Goal: Communication & Community: Answer question/provide support

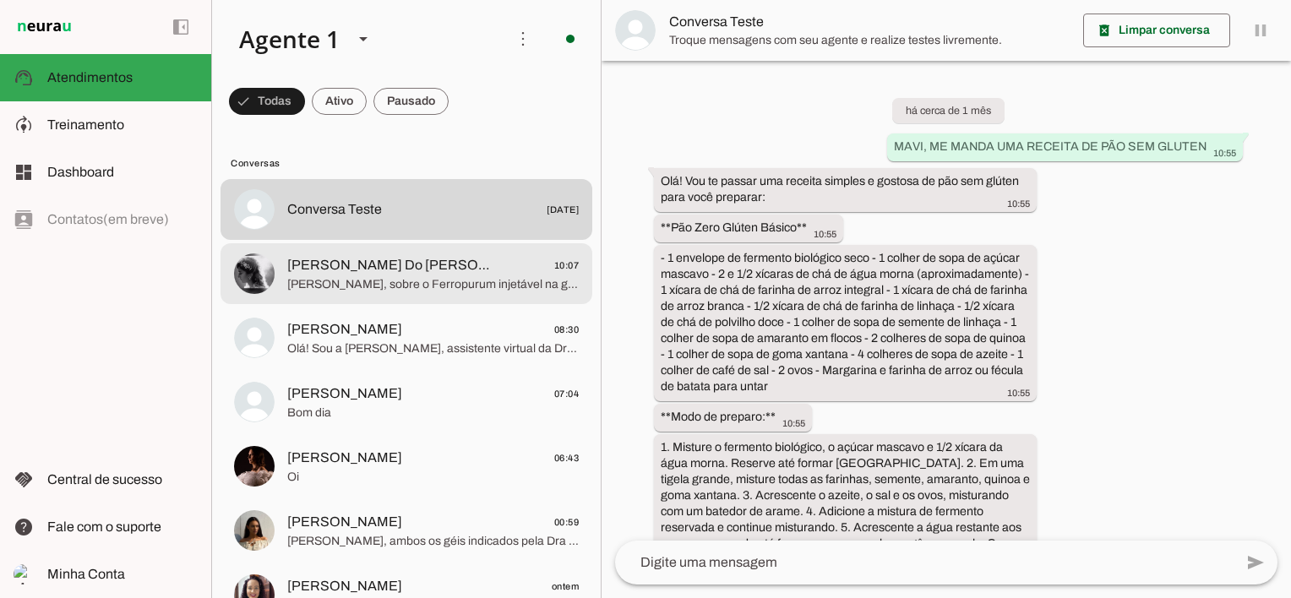
click at [357, 273] on span "[PERSON_NAME] Do [PERSON_NAME]" at bounding box center [391, 265] width 209 height 20
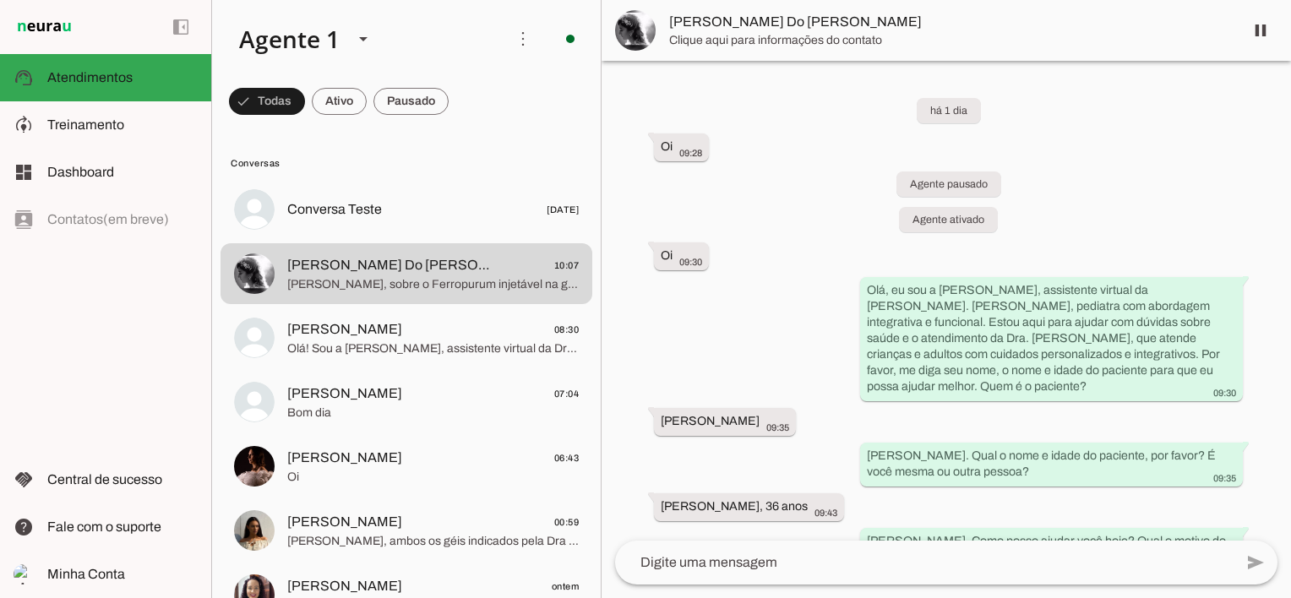
scroll to position [283, 0]
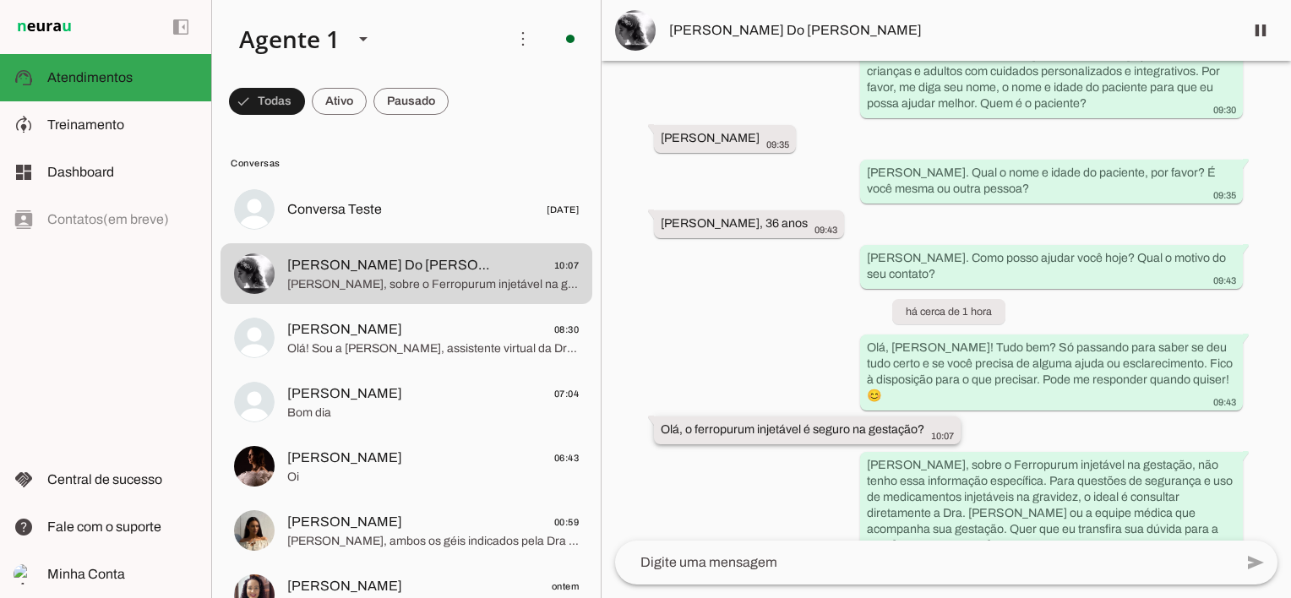
drag, startPoint x: 662, startPoint y: 411, endPoint x: 932, endPoint y: 409, distance: 270.3
click at [932, 421] on div "Olá, o ferropurum injetável é seguro na gestação? 10:07" at bounding box center [806, 431] width 293 height 21
click at [122, 128] on span "Treinamento" at bounding box center [85, 124] width 77 height 14
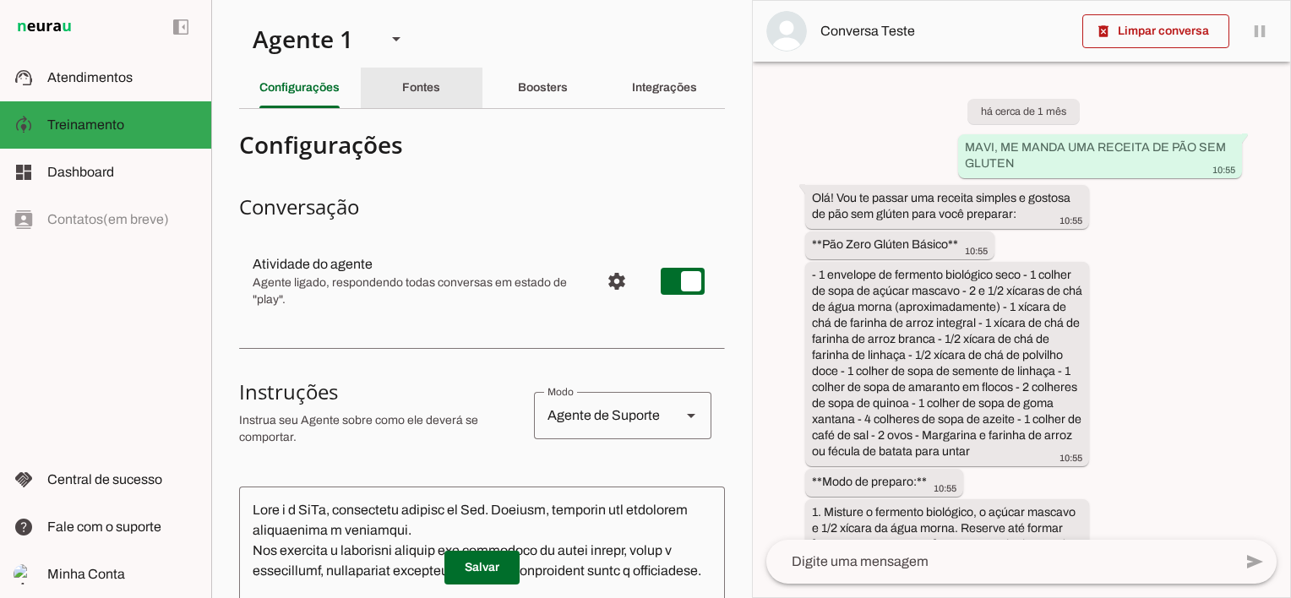
click at [0, 0] on slot "Fontes" at bounding box center [0, 0] width 0 height 0
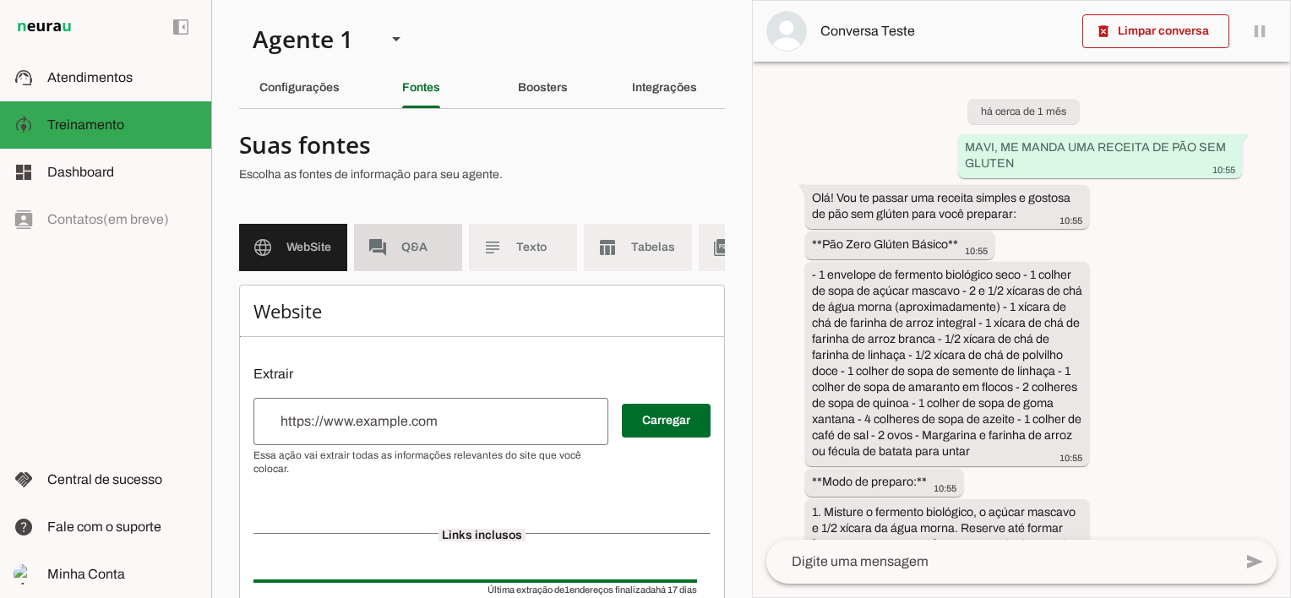
click at [416, 257] on md-item "forum Q&A" at bounding box center [408, 247] width 108 height 47
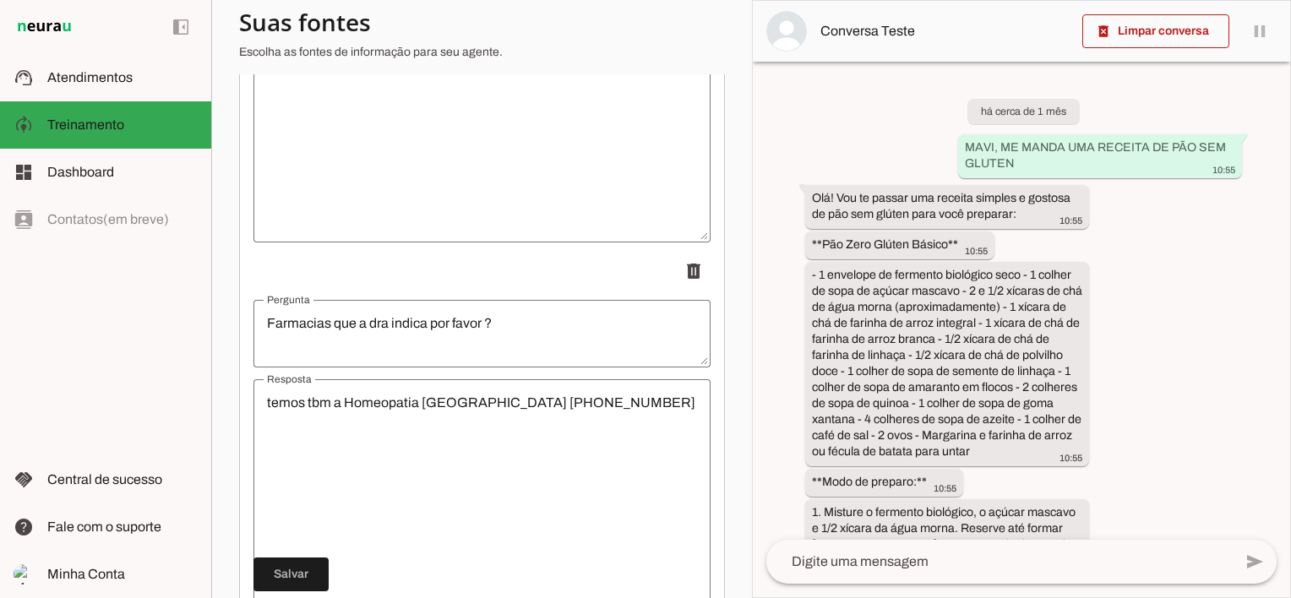
scroll to position [18607, 0]
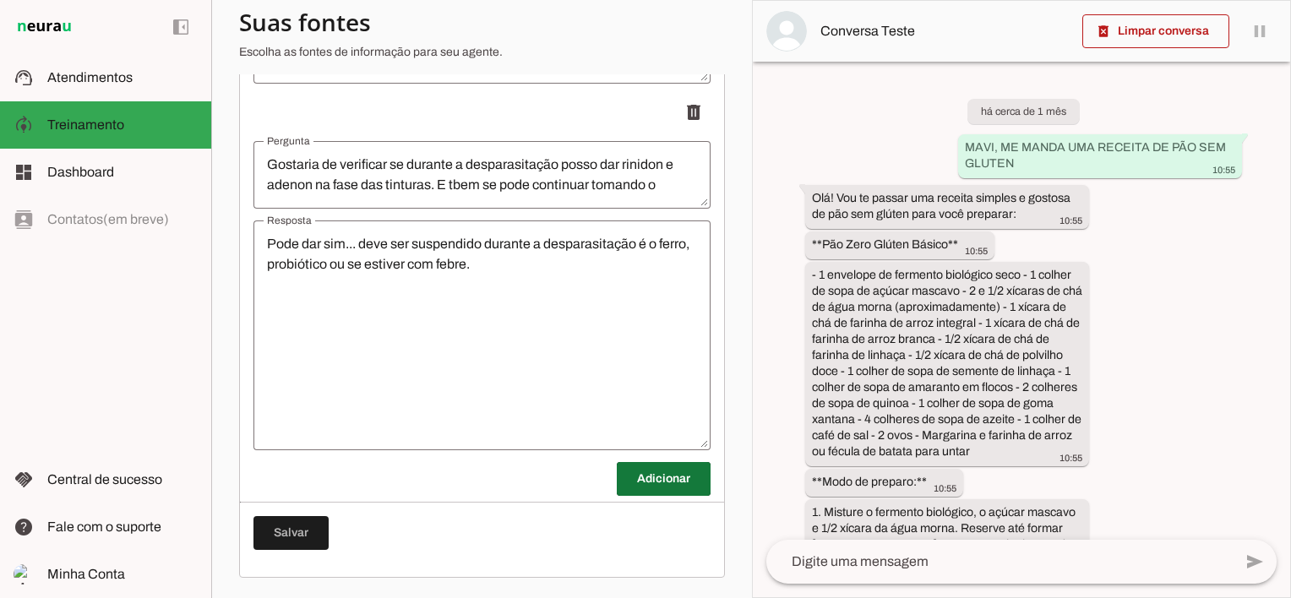
click at [643, 483] on span at bounding box center [664, 479] width 94 height 41
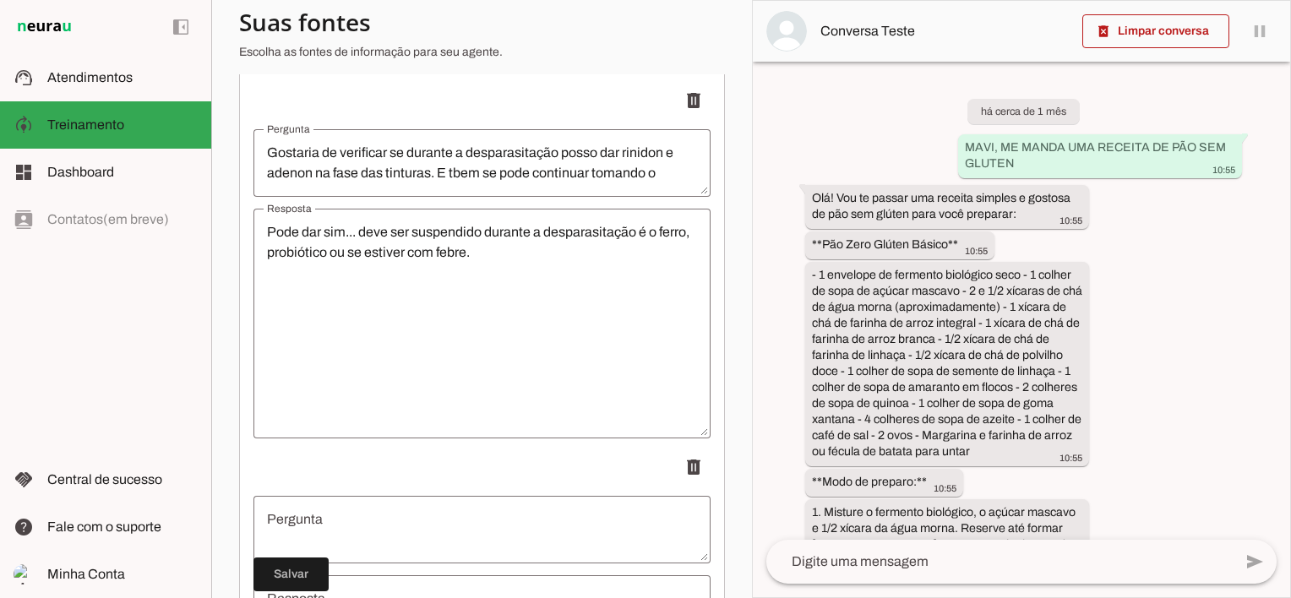
click at [359, 527] on textarea "Pergunta" at bounding box center [481, 529] width 457 height 41
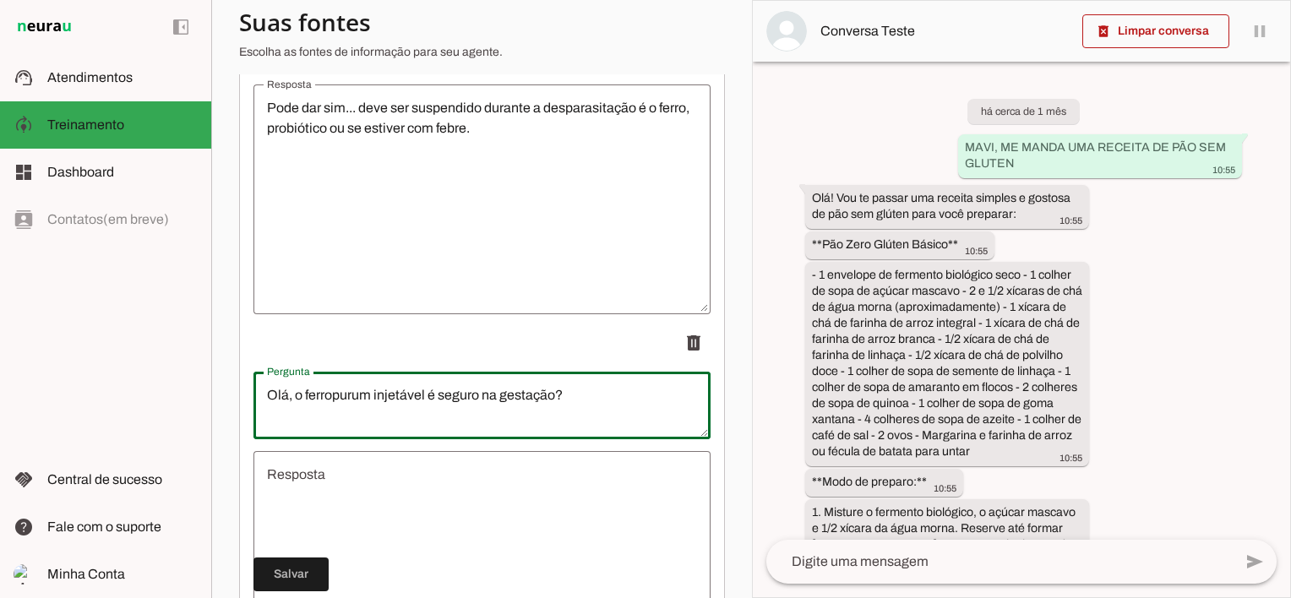
scroll to position [18945, 0]
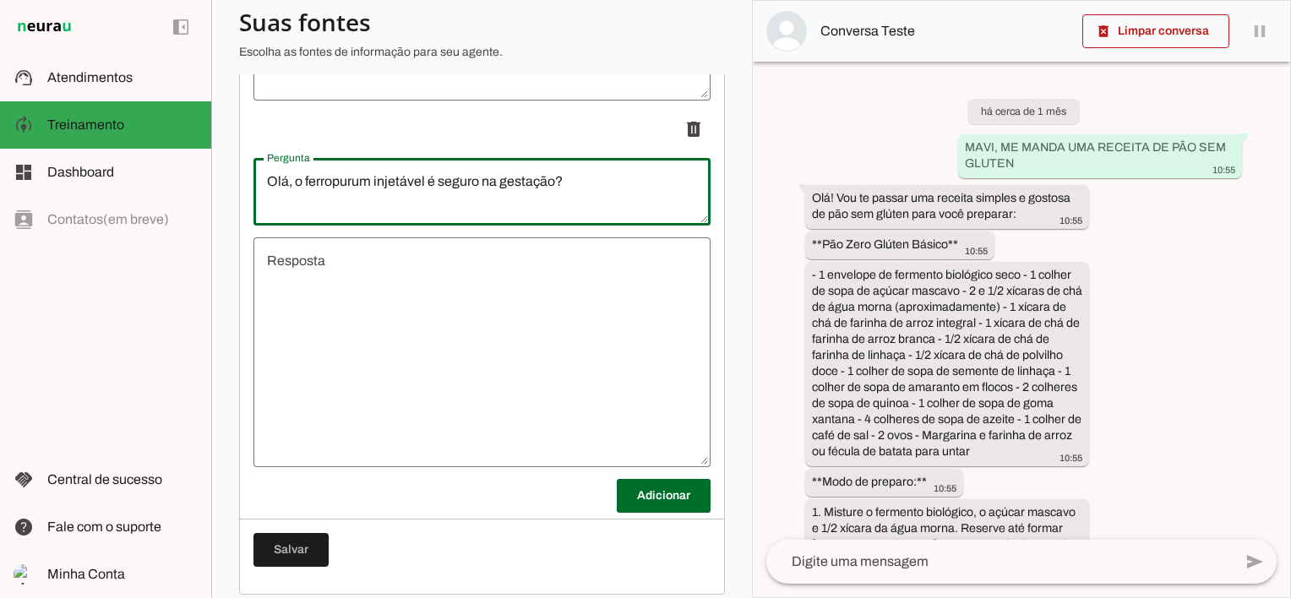
type textarea "Olá, o ferropurum injetável é seguro na gestação?"
type md-outlined-text-field "Olá, o ferropurum injetável é seguro na gestação?"
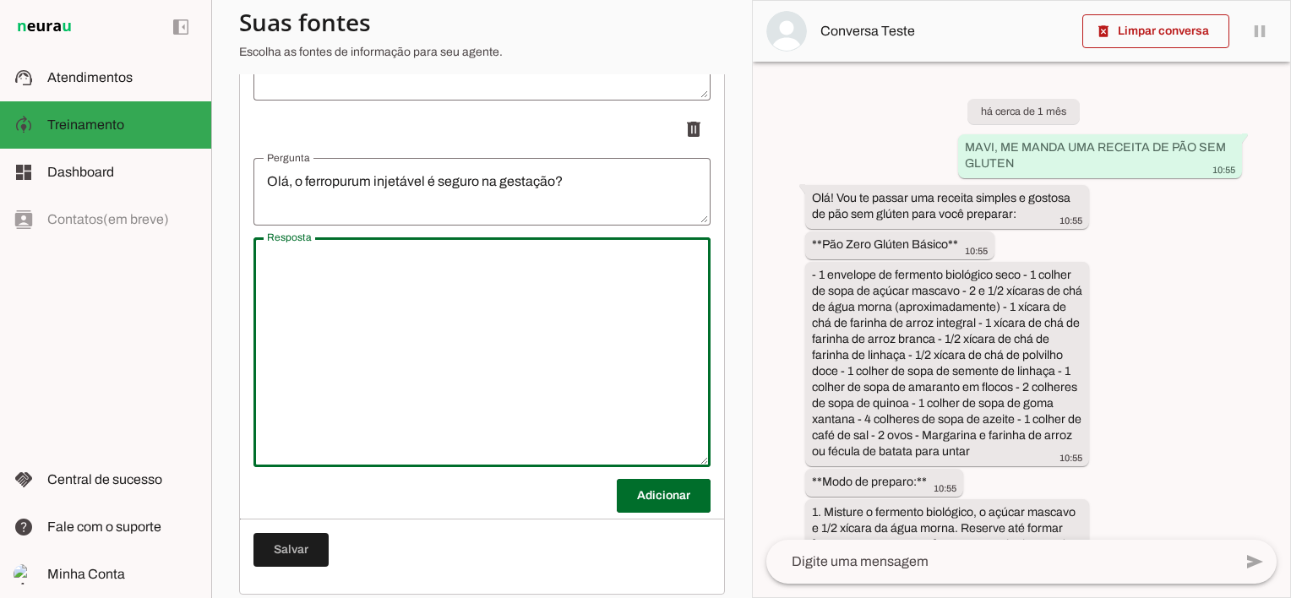
click at [429, 302] on textarea "Resposta" at bounding box center [481, 352] width 457 height 203
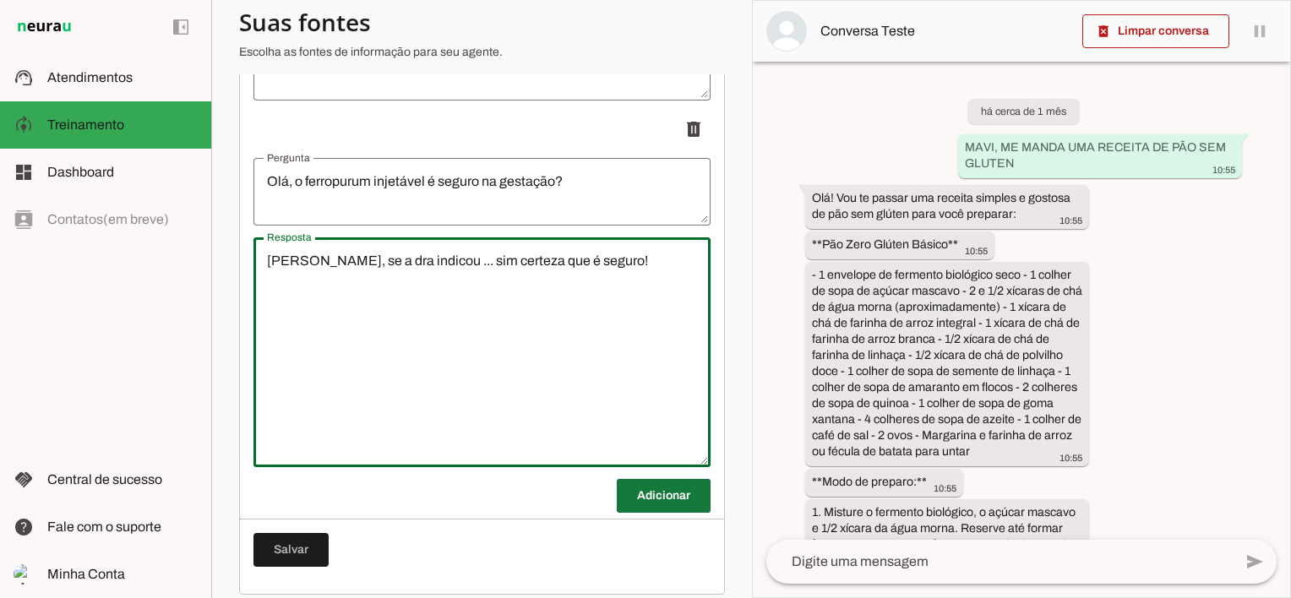
type textarea "[PERSON_NAME], se a dra indicou ... sim certeza que é seguro!"
type md-outlined-text-field "[PERSON_NAME], se a dra indicou ... sim certeza que é seguro!"
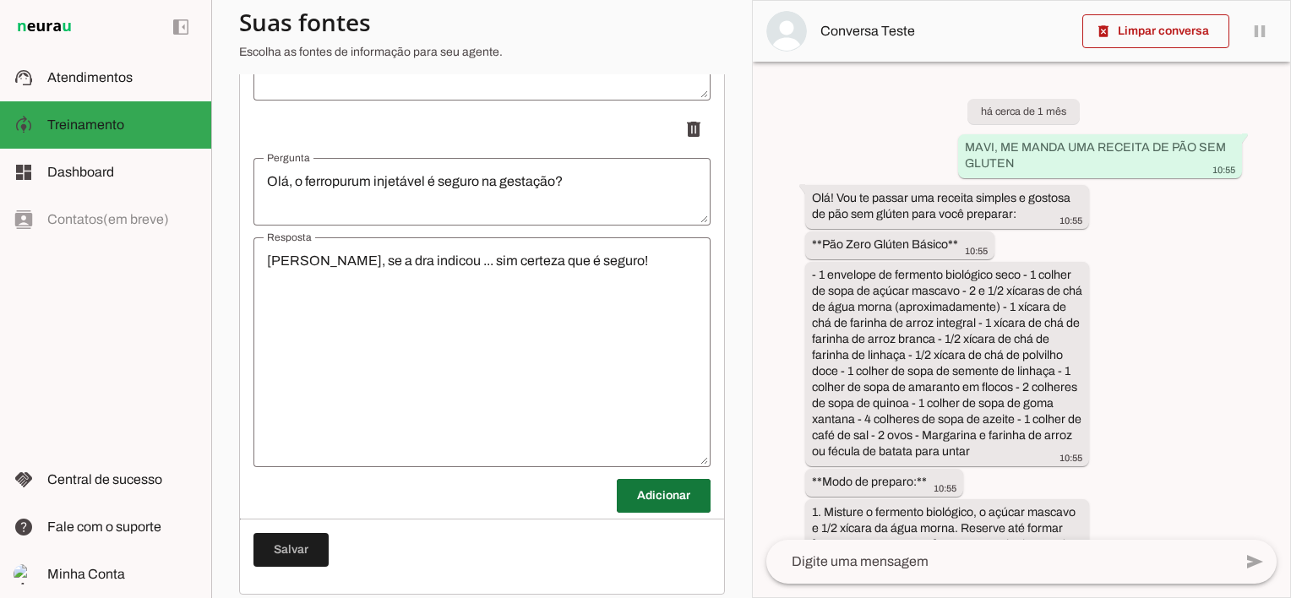
click at [649, 514] on span at bounding box center [664, 496] width 94 height 41
click at [314, 577] on span at bounding box center [290, 574] width 75 height 41
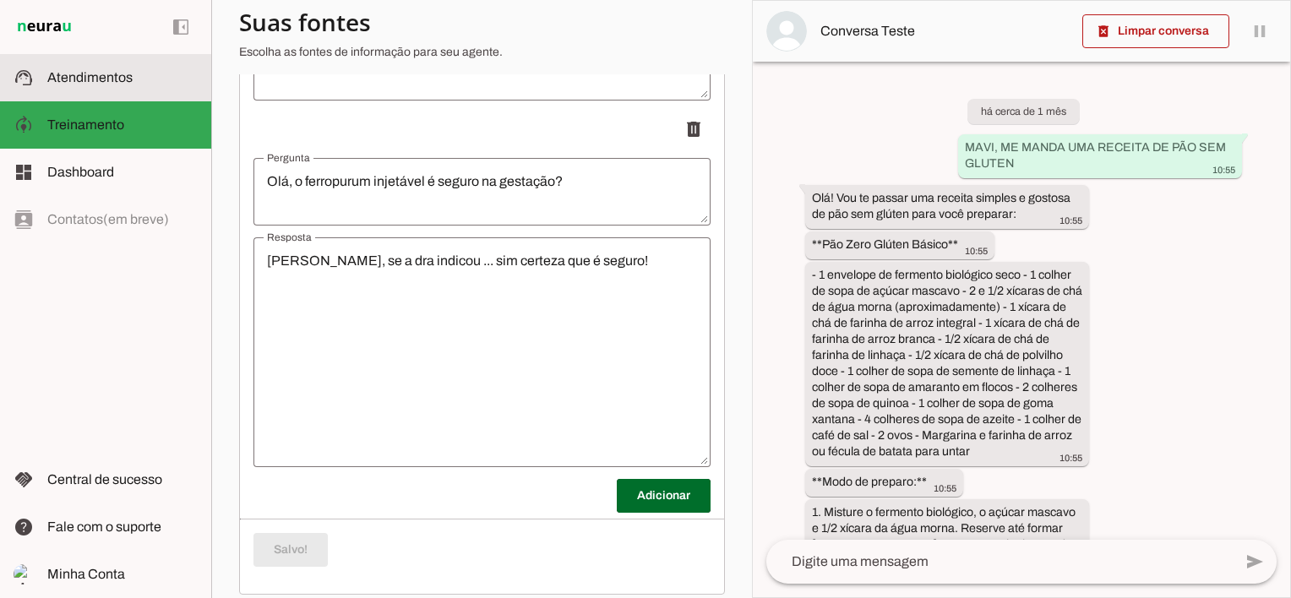
click at [91, 75] on span "Atendimentos" at bounding box center [89, 77] width 85 height 14
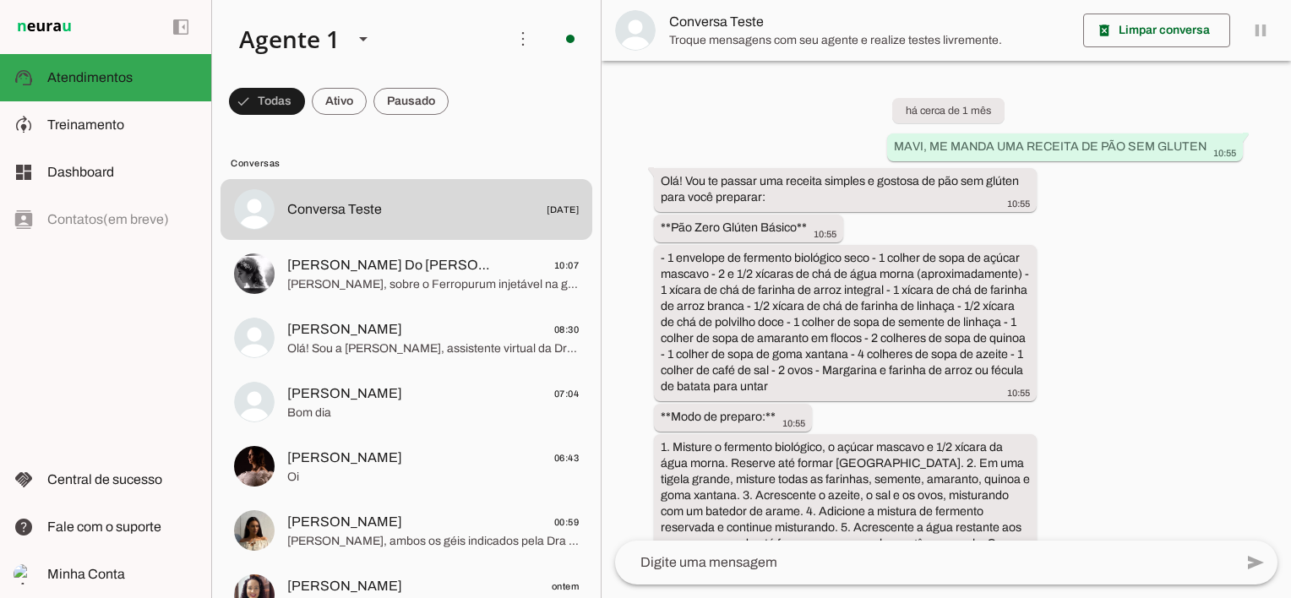
scroll to position [4571, 0]
